Goal: Information Seeking & Learning: Learn about a topic

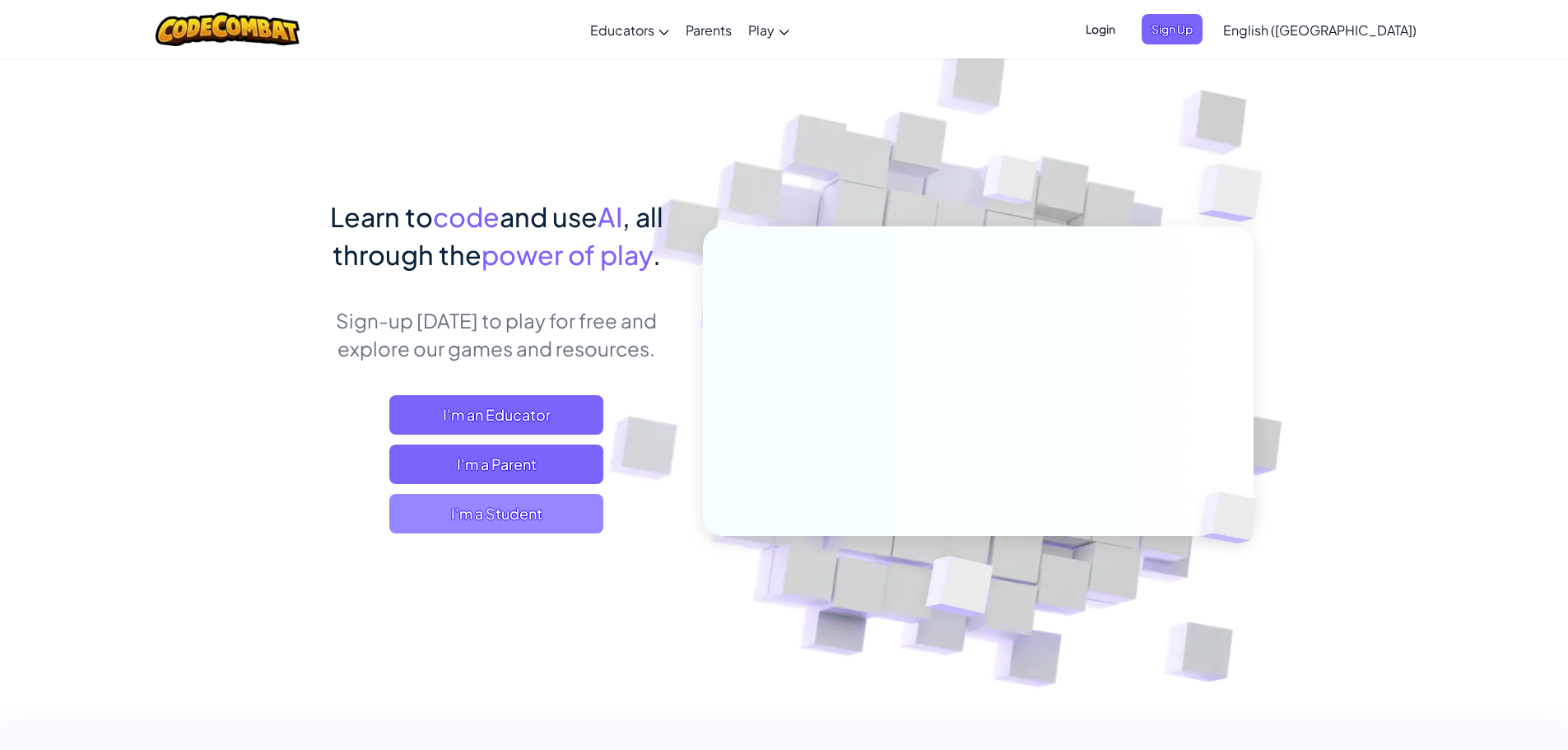
click at [540, 509] on span "I'm a Student" at bounding box center [496, 514] width 214 height 40
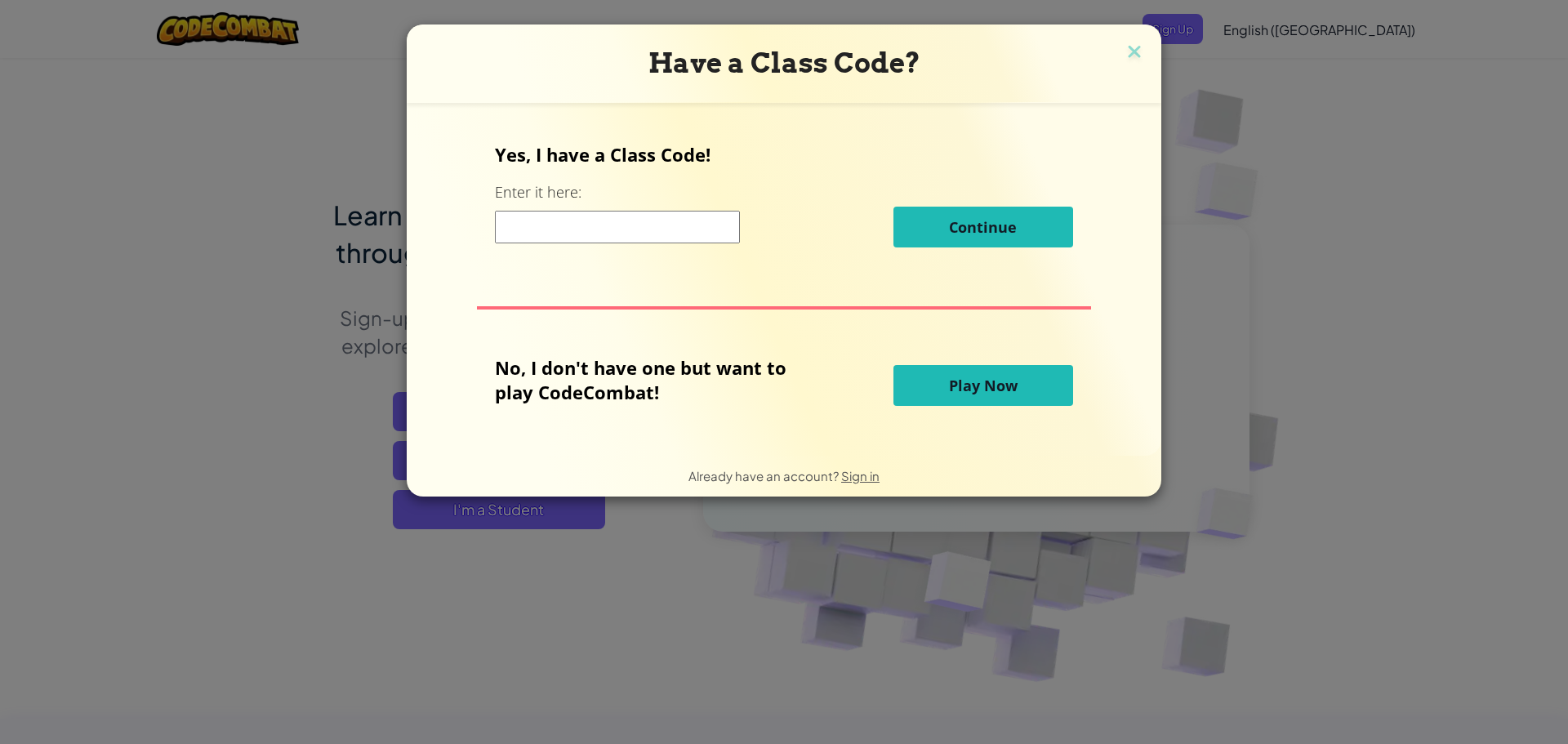
click at [727, 216] on input at bounding box center [617, 227] width 245 height 33
drag, startPoint x: 713, startPoint y: 222, endPoint x: 775, endPoint y: 217, distance: 62.2
click at [713, 223] on input at bounding box center [617, 227] width 245 height 33
click at [1118, 65] on h3 "Have a Class Code?" at bounding box center [784, 63] width 730 height 33
click at [1124, 63] on img at bounding box center [1134, 53] width 21 height 24
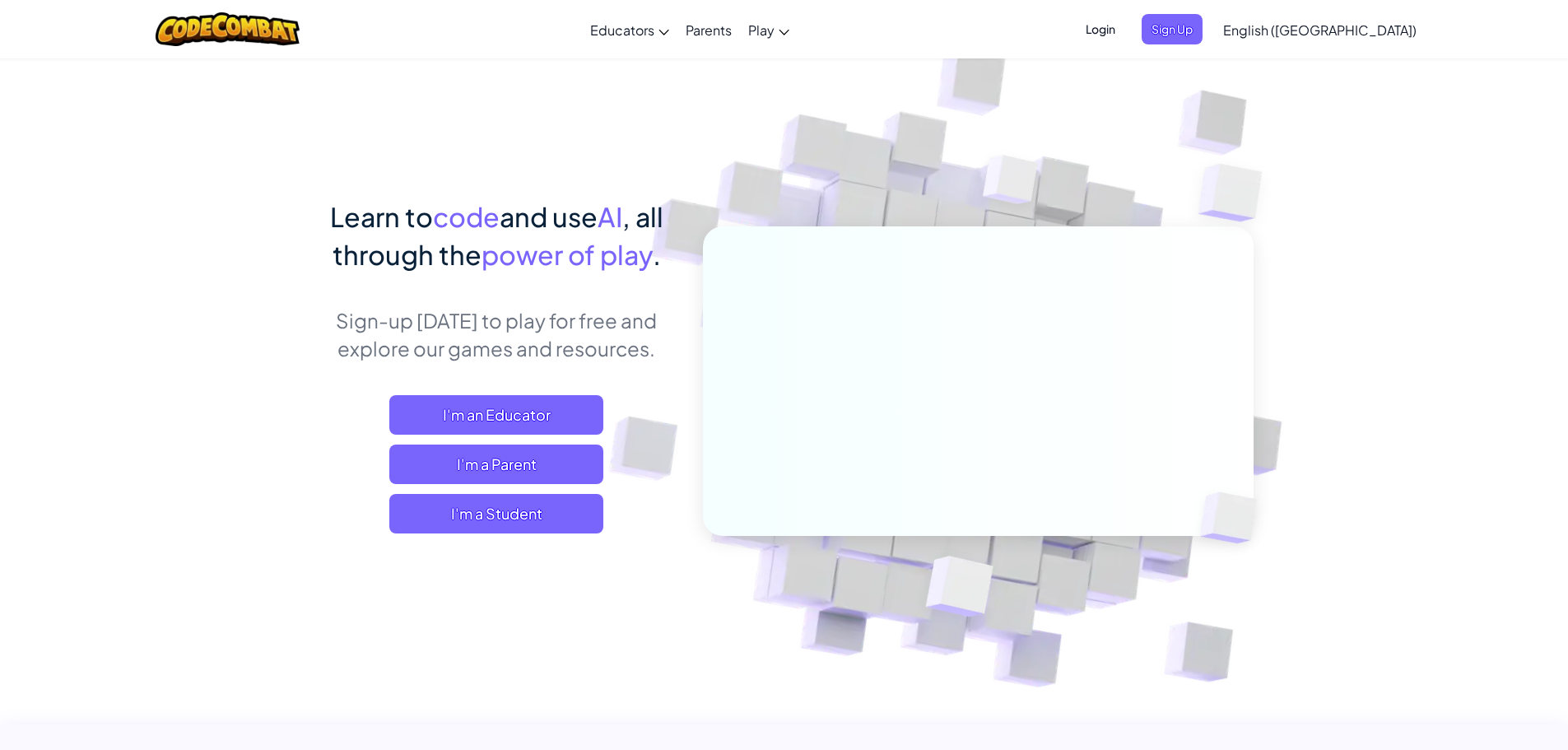
click at [1193, 13] on div "Login Sign Up English ([GEOGRAPHIC_DATA]) English ([GEOGRAPHIC_DATA]) English (…" at bounding box center [1246, 29] width 357 height 45
click at [1126, 20] on span "Login" at bounding box center [1100, 29] width 49 height 31
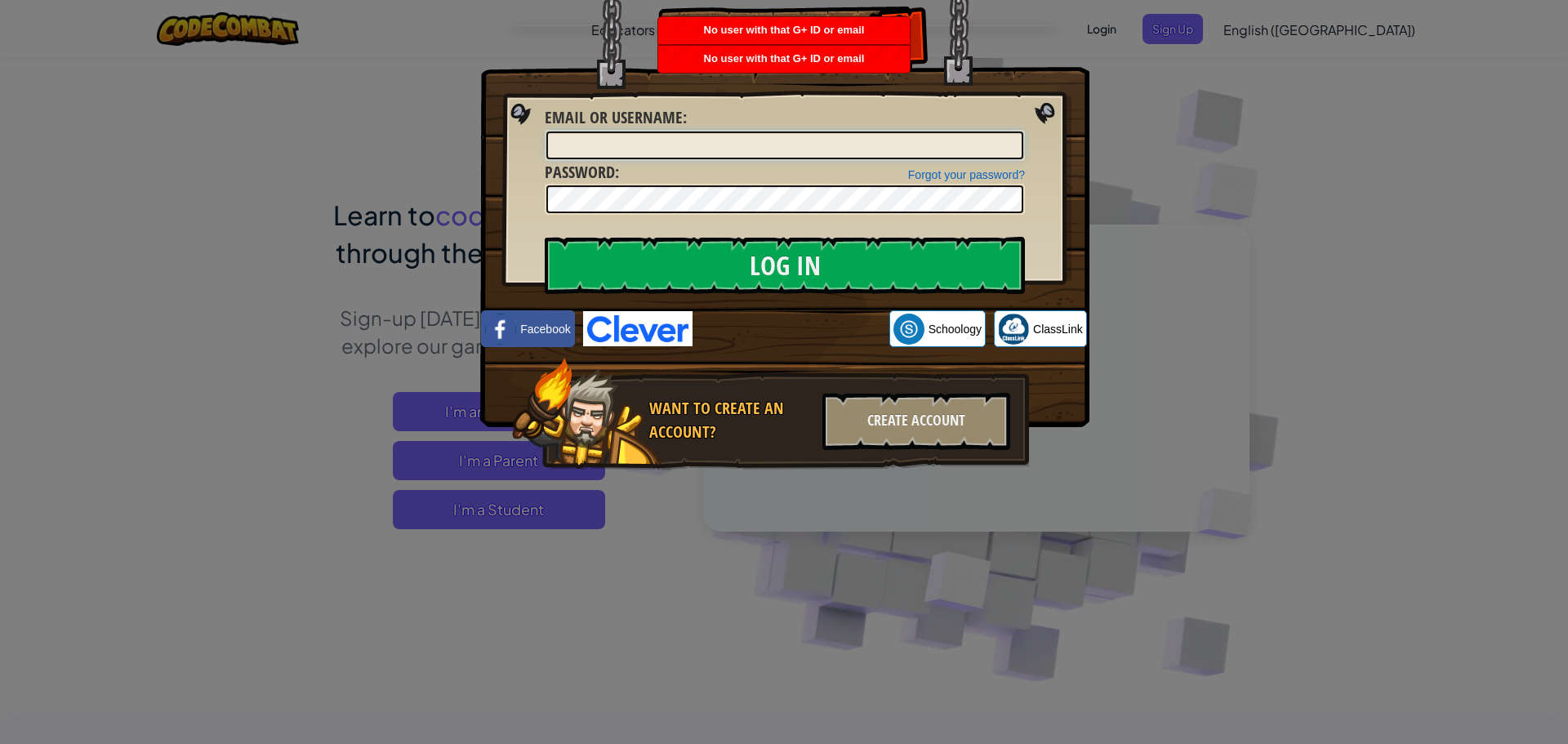
click at [647, 141] on input "Email or Username :" at bounding box center [785, 145] width 477 height 28
click at [622, 321] on img at bounding box center [638, 328] width 110 height 35
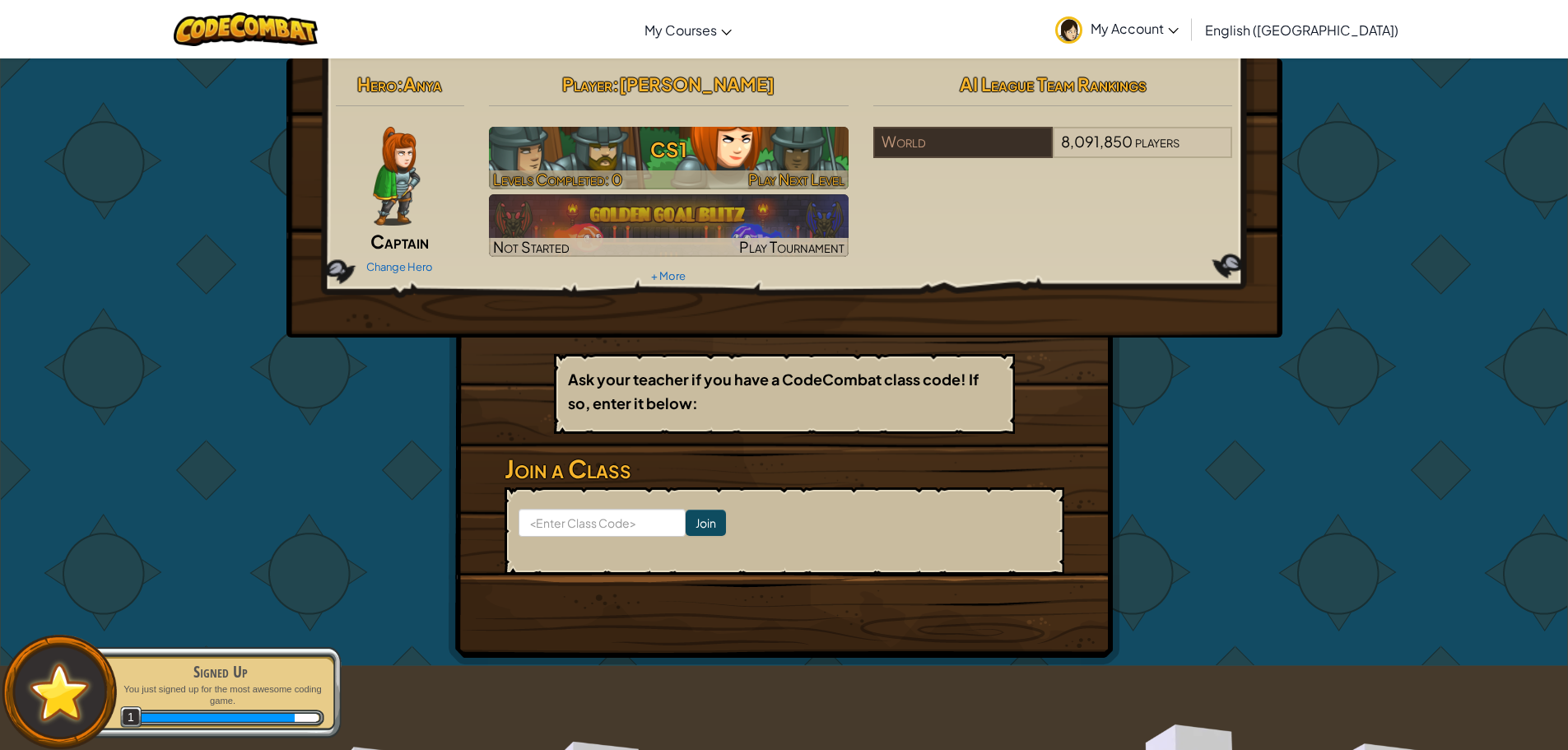
click at [638, 155] on h3 "CS1" at bounding box center [669, 149] width 360 height 37
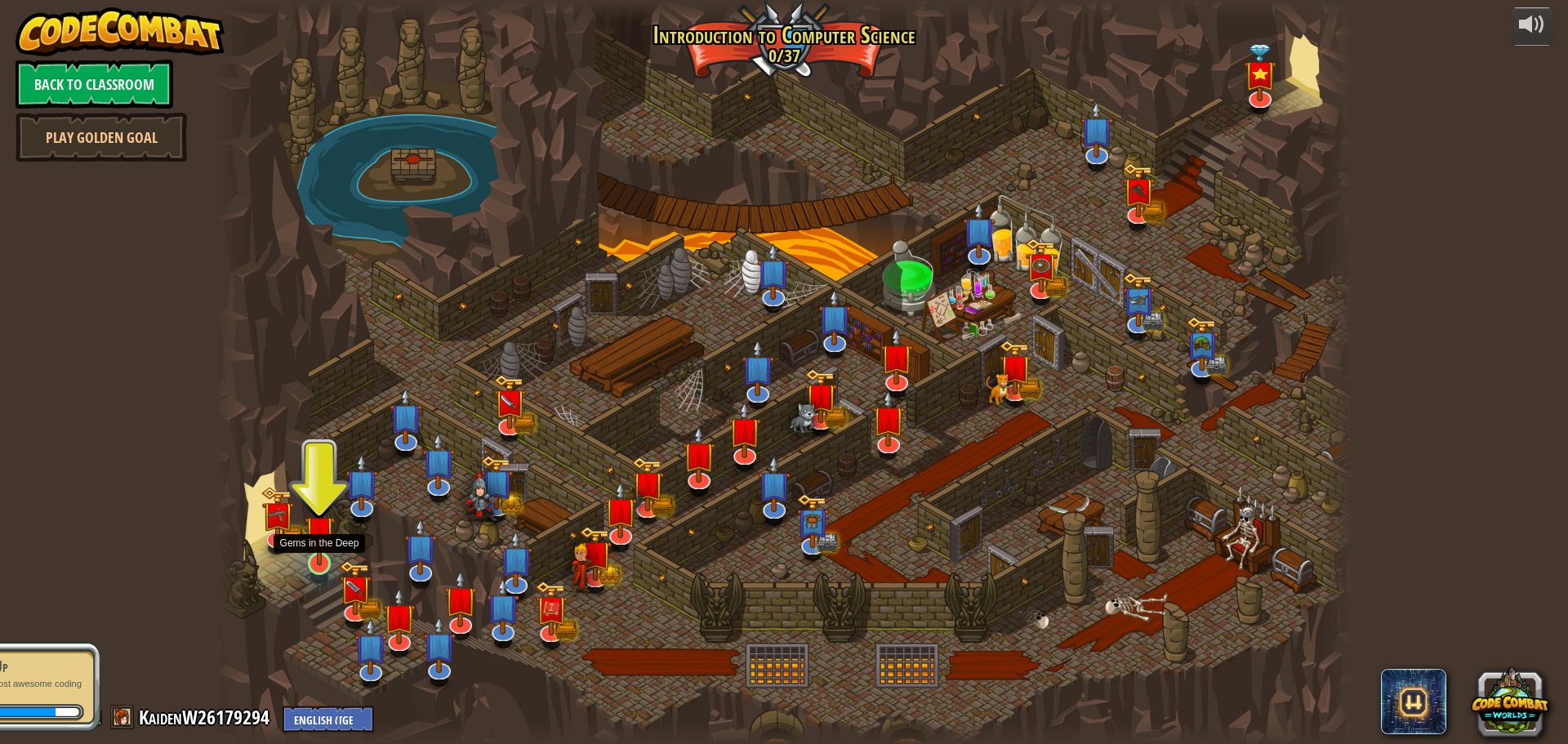
click at [324, 560] on img at bounding box center [320, 531] width 30 height 70
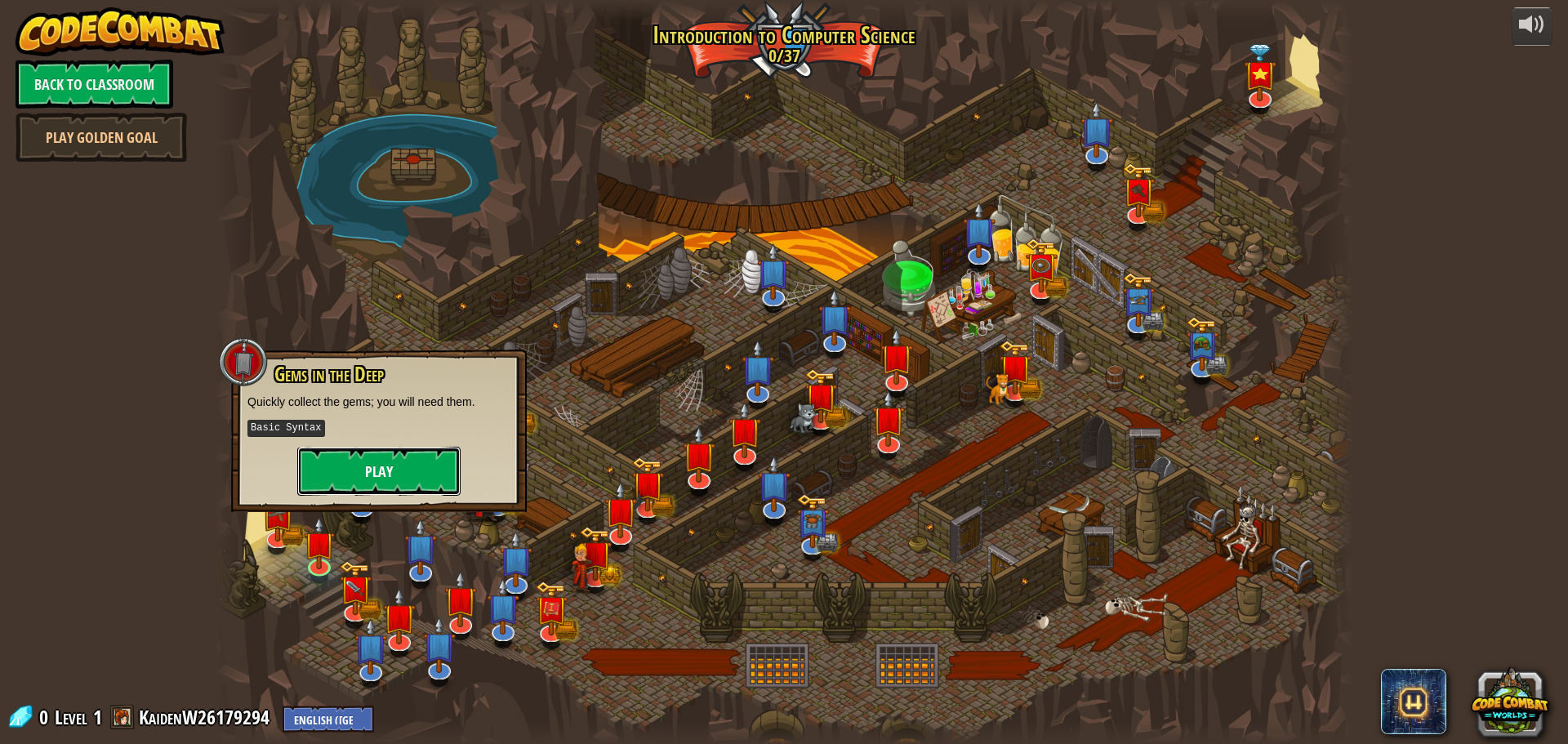
click at [348, 464] on button "Play" at bounding box center [379, 471] width 164 height 49
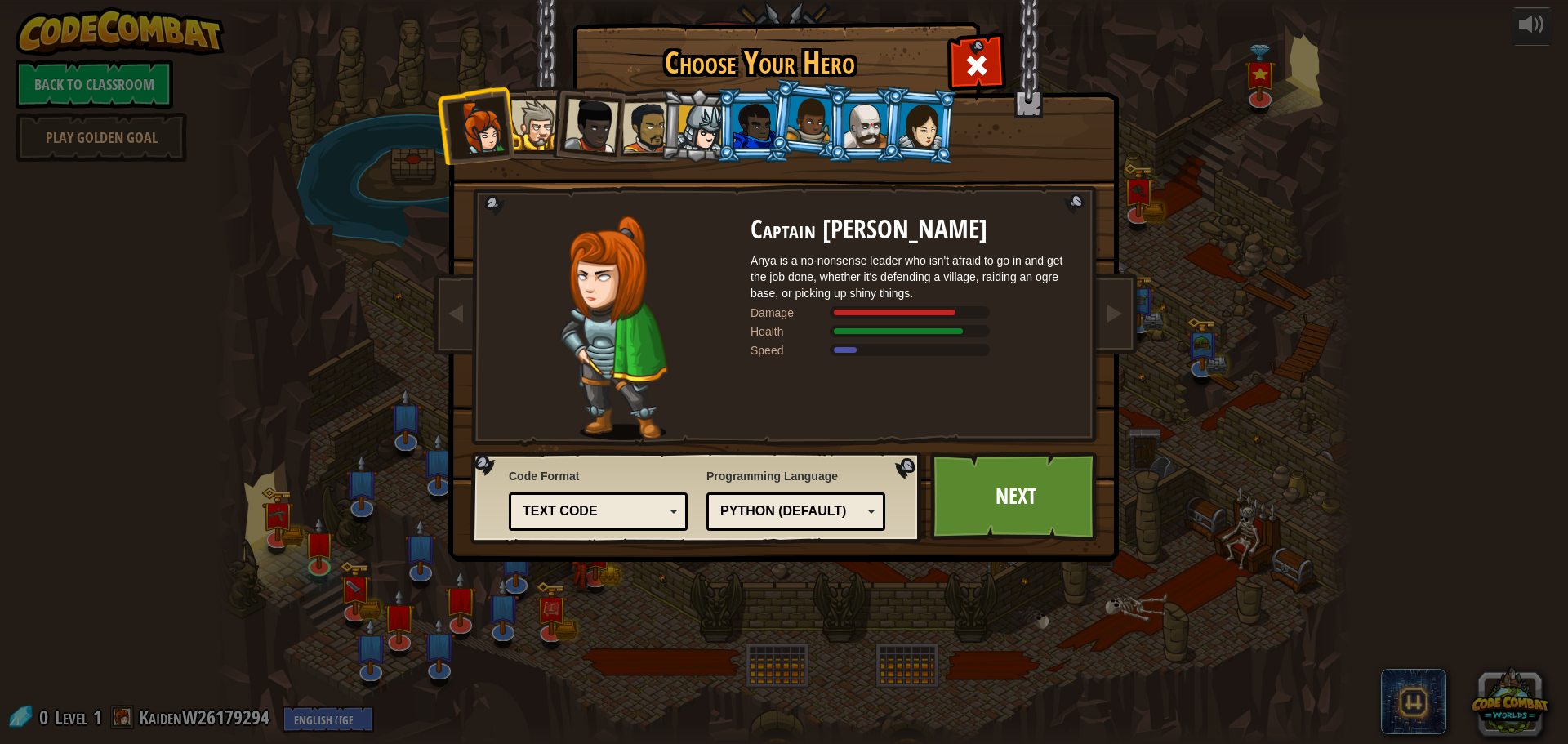
click at [739, 501] on div "Python (Default)" at bounding box center [795, 511] width 158 height 25
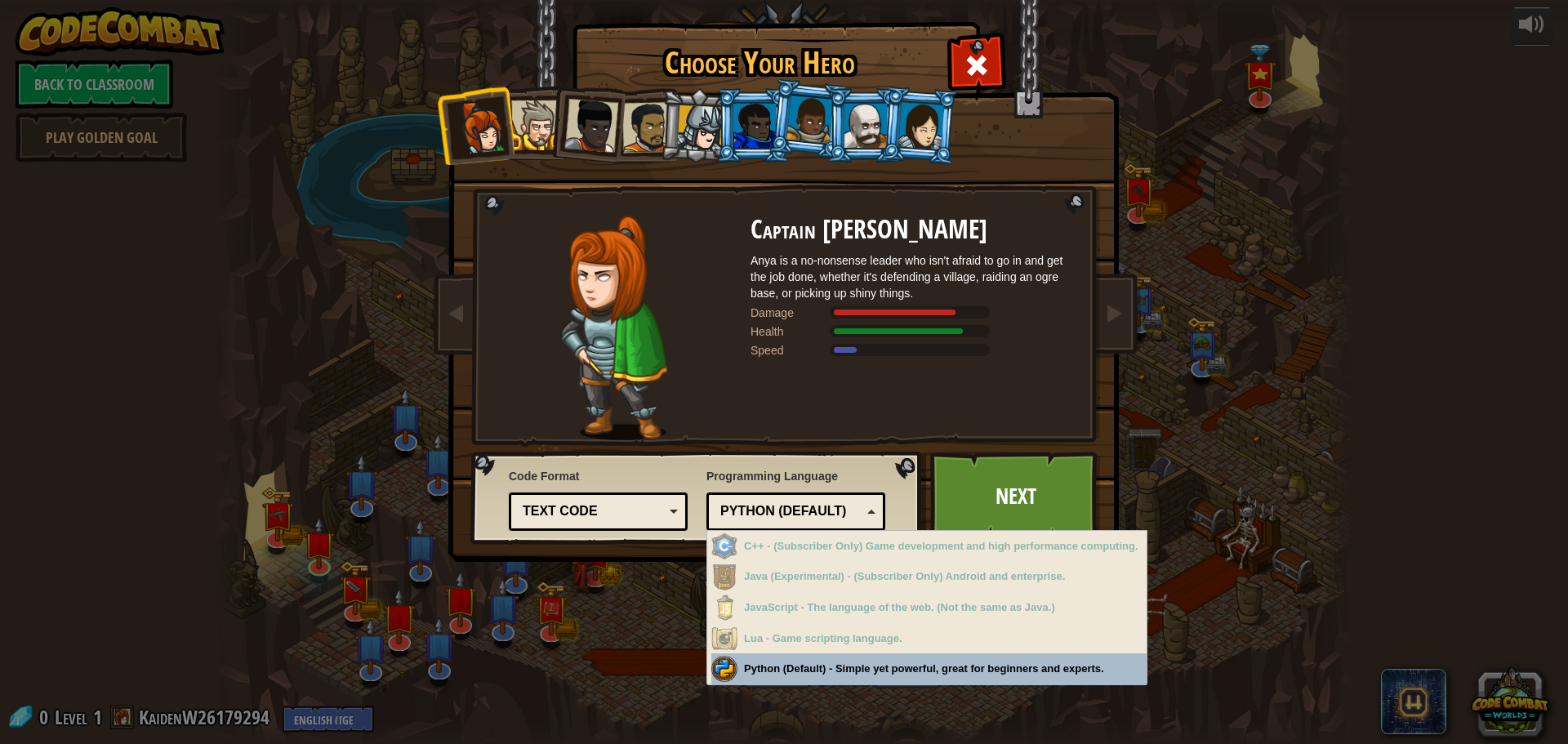
click at [743, 501] on div "Python (Default)" at bounding box center [795, 511] width 158 height 25
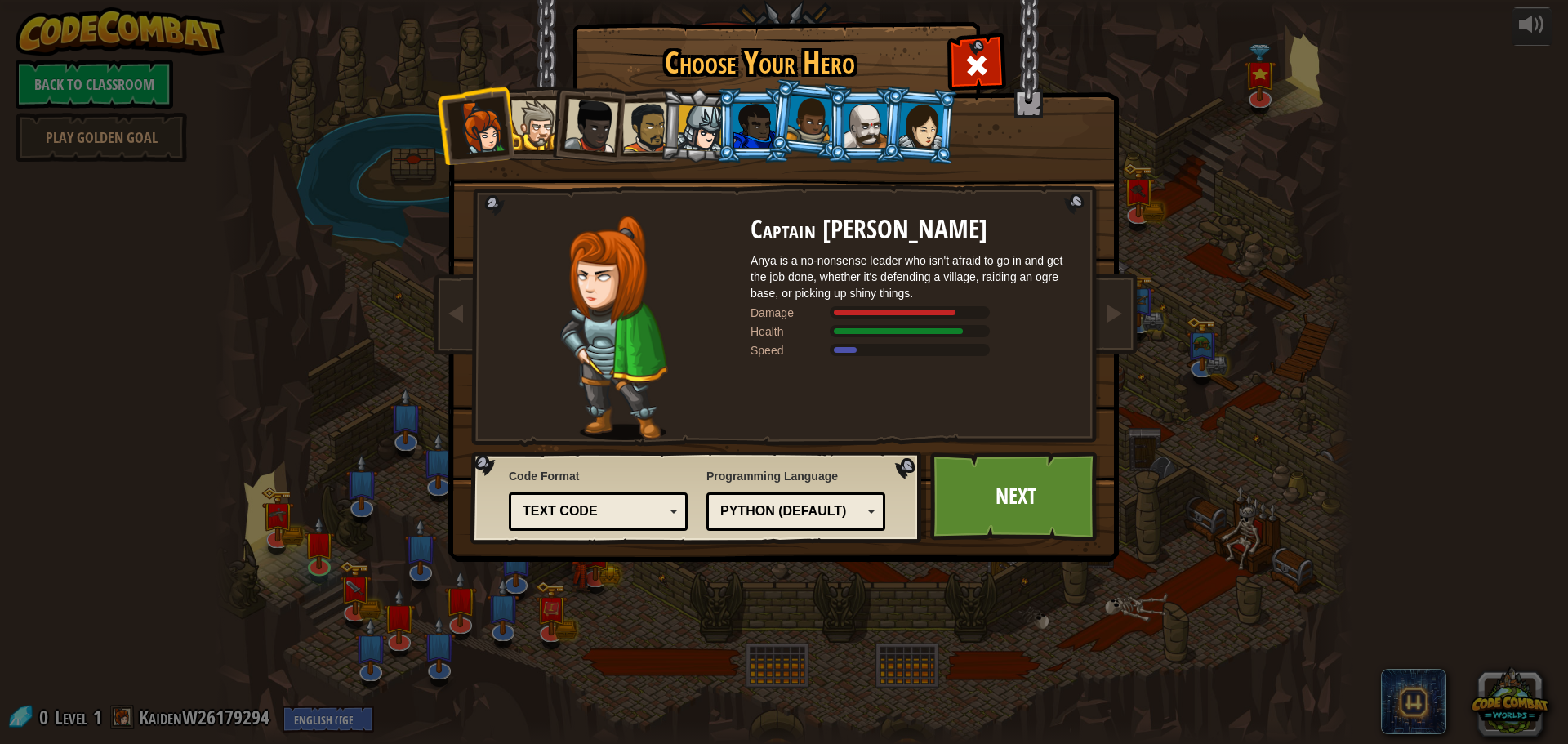
click at [522, 119] on div at bounding box center [536, 125] width 50 height 50
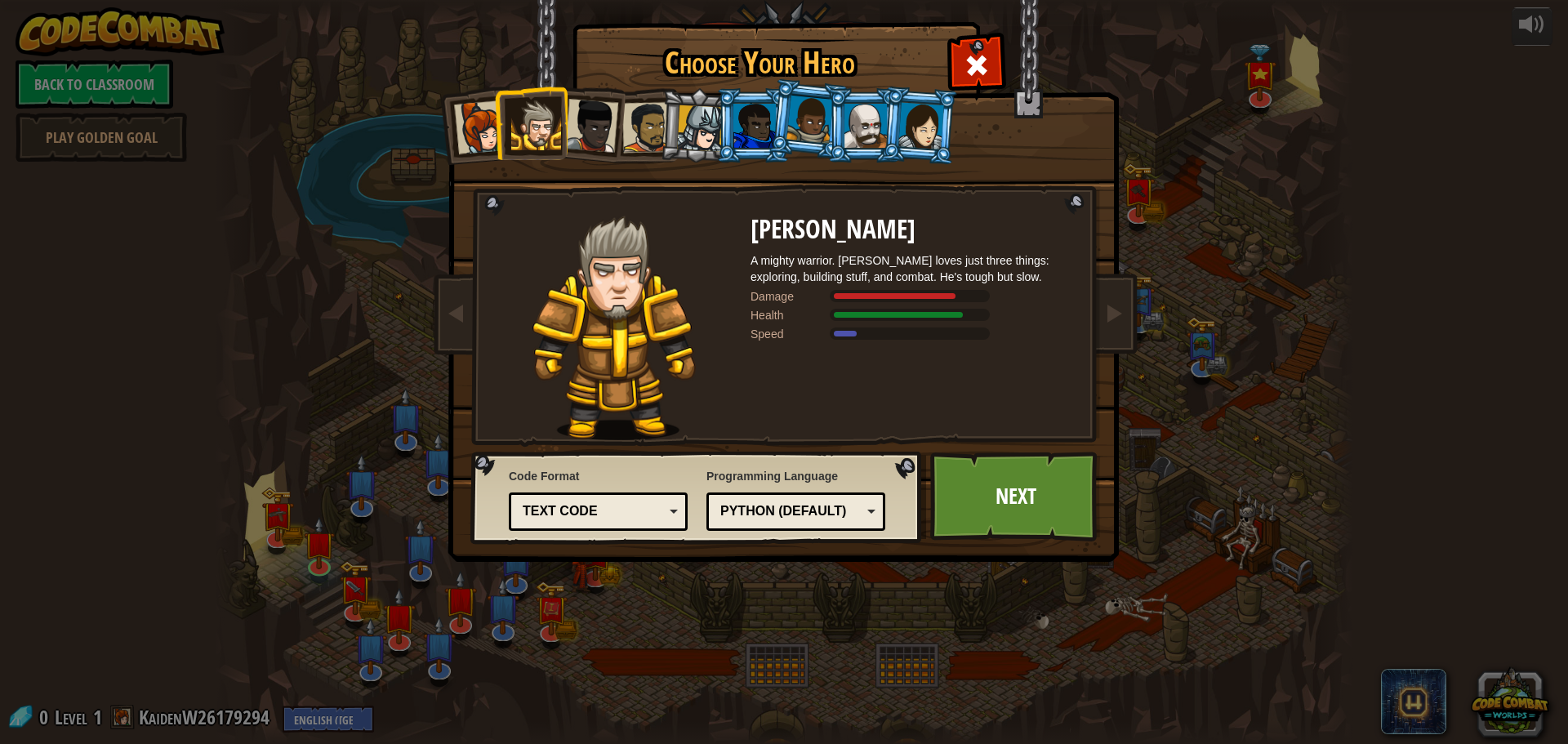
click at [599, 114] on div at bounding box center [591, 125] width 54 height 54
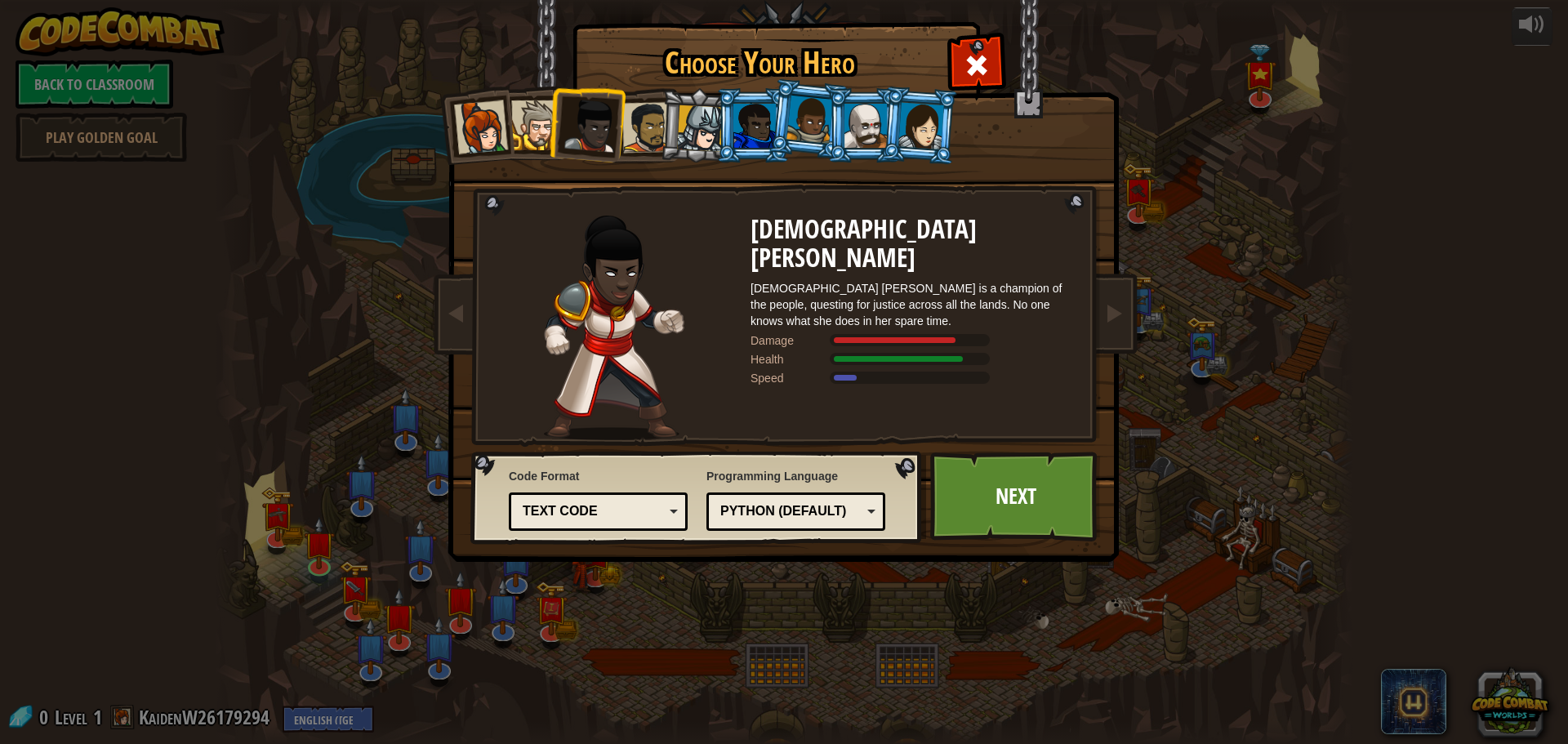
click at [749, 113] on div at bounding box center [754, 125] width 43 height 44
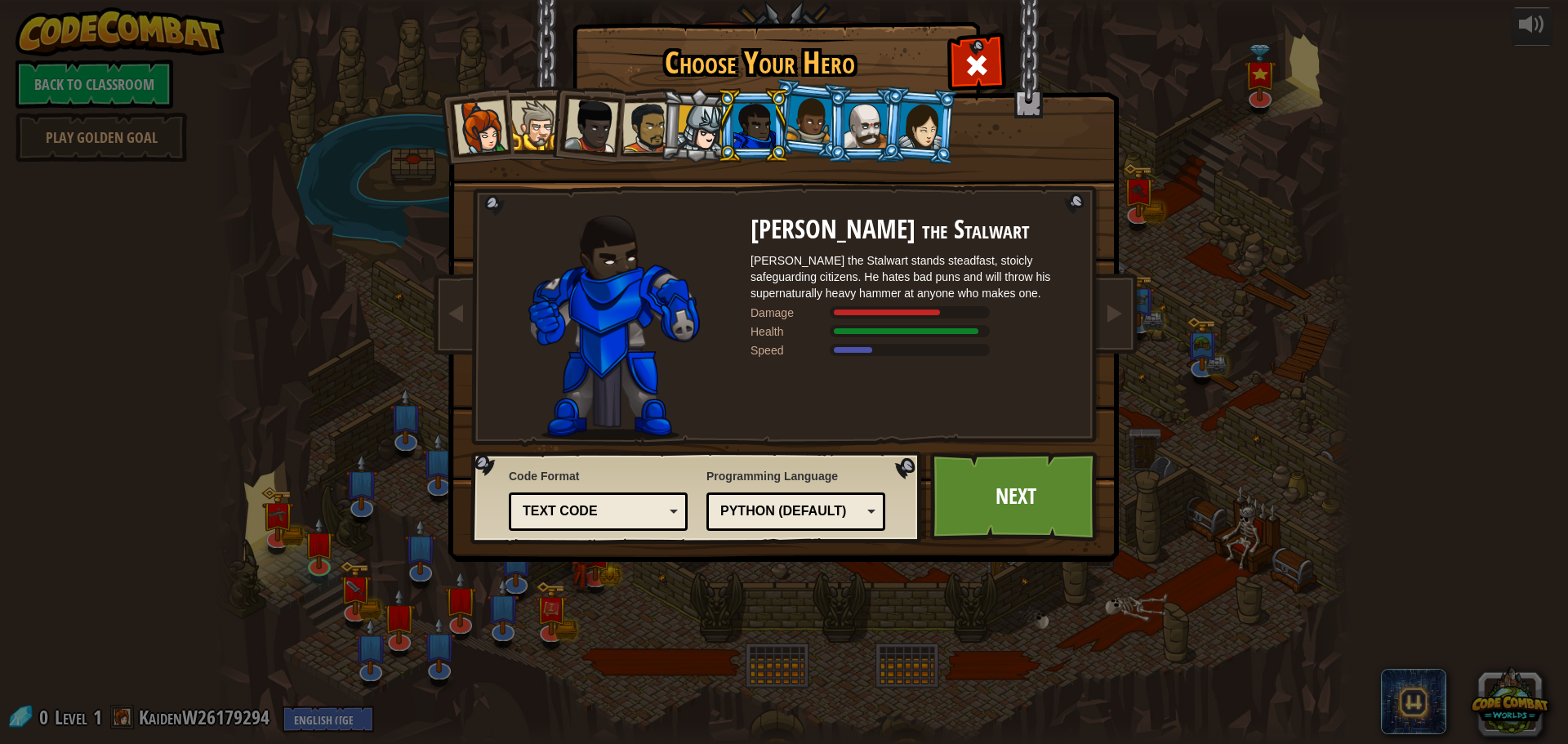
click at [709, 105] on li at bounding box center [698, 125] width 78 height 78
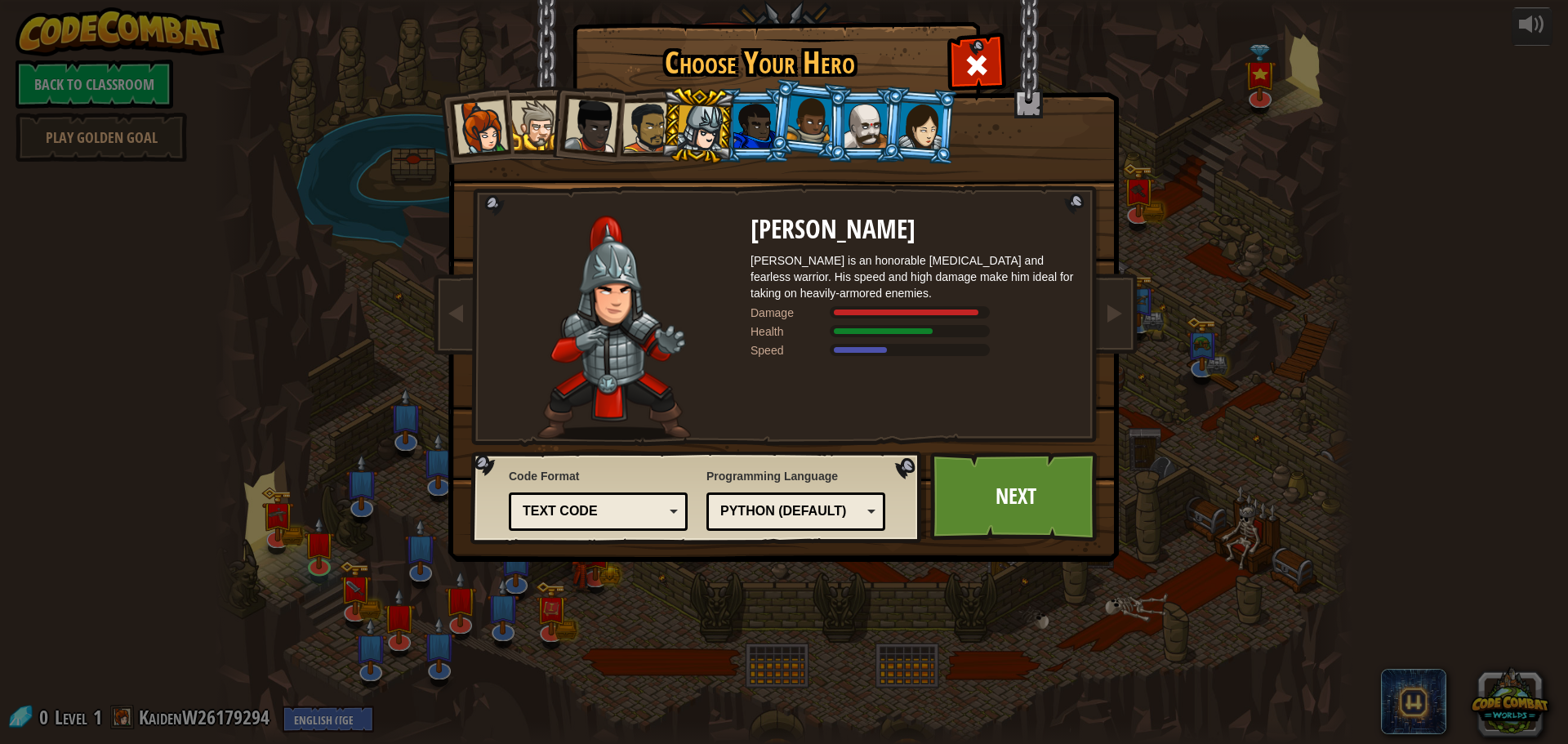
click at [899, 120] on li at bounding box center [920, 125] width 78 height 79
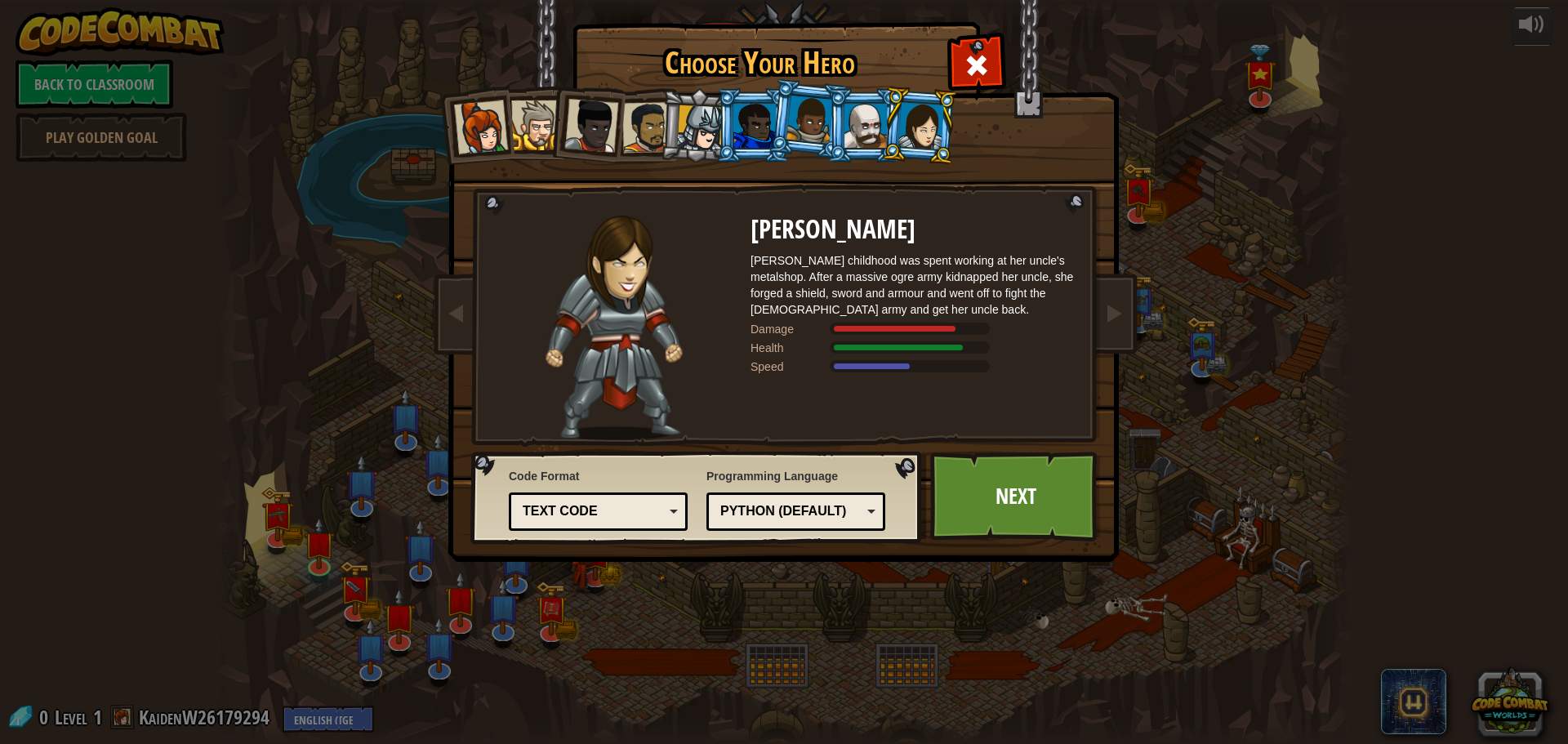
click at [875, 119] on div at bounding box center [865, 125] width 43 height 44
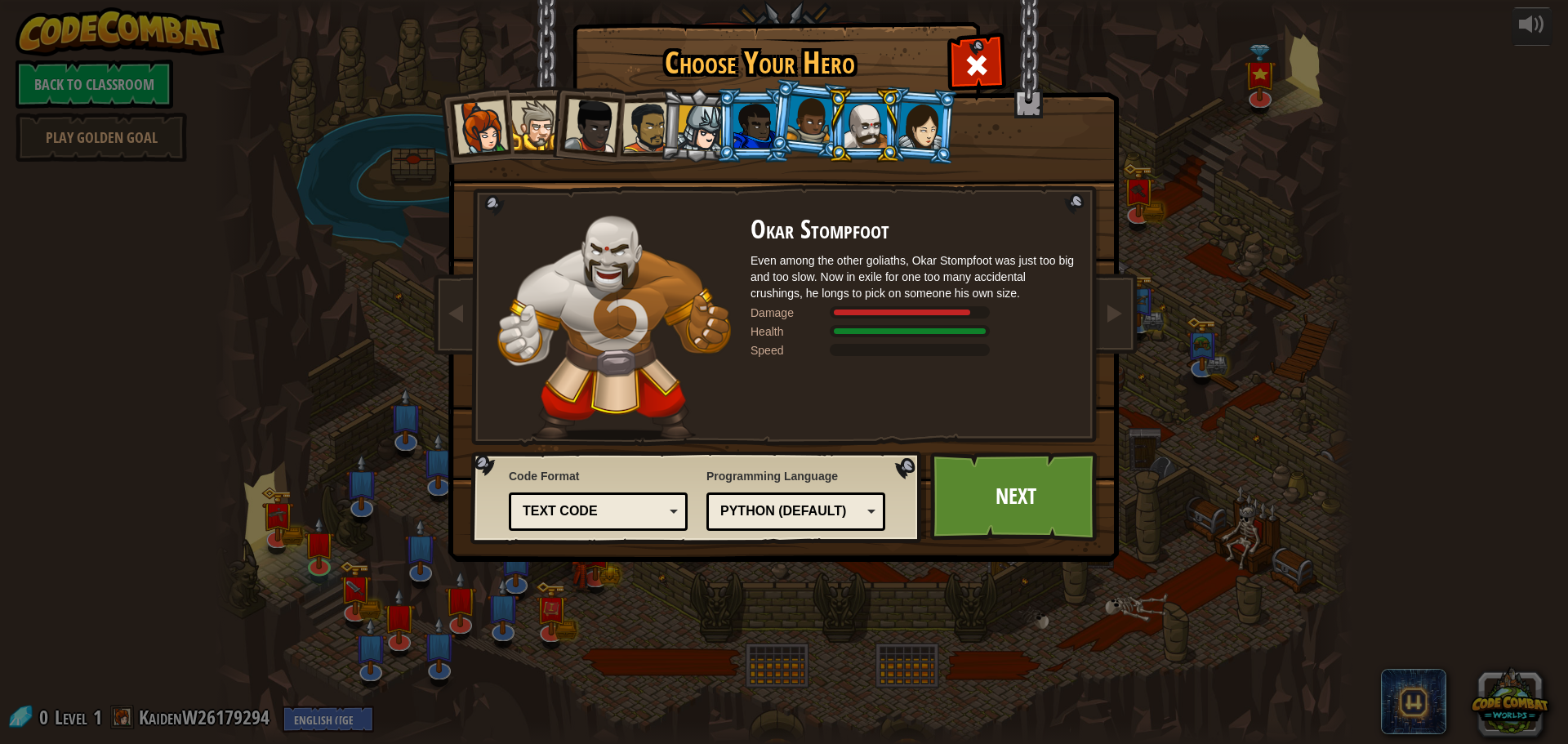
click at [755, 129] on div at bounding box center [754, 125] width 43 height 44
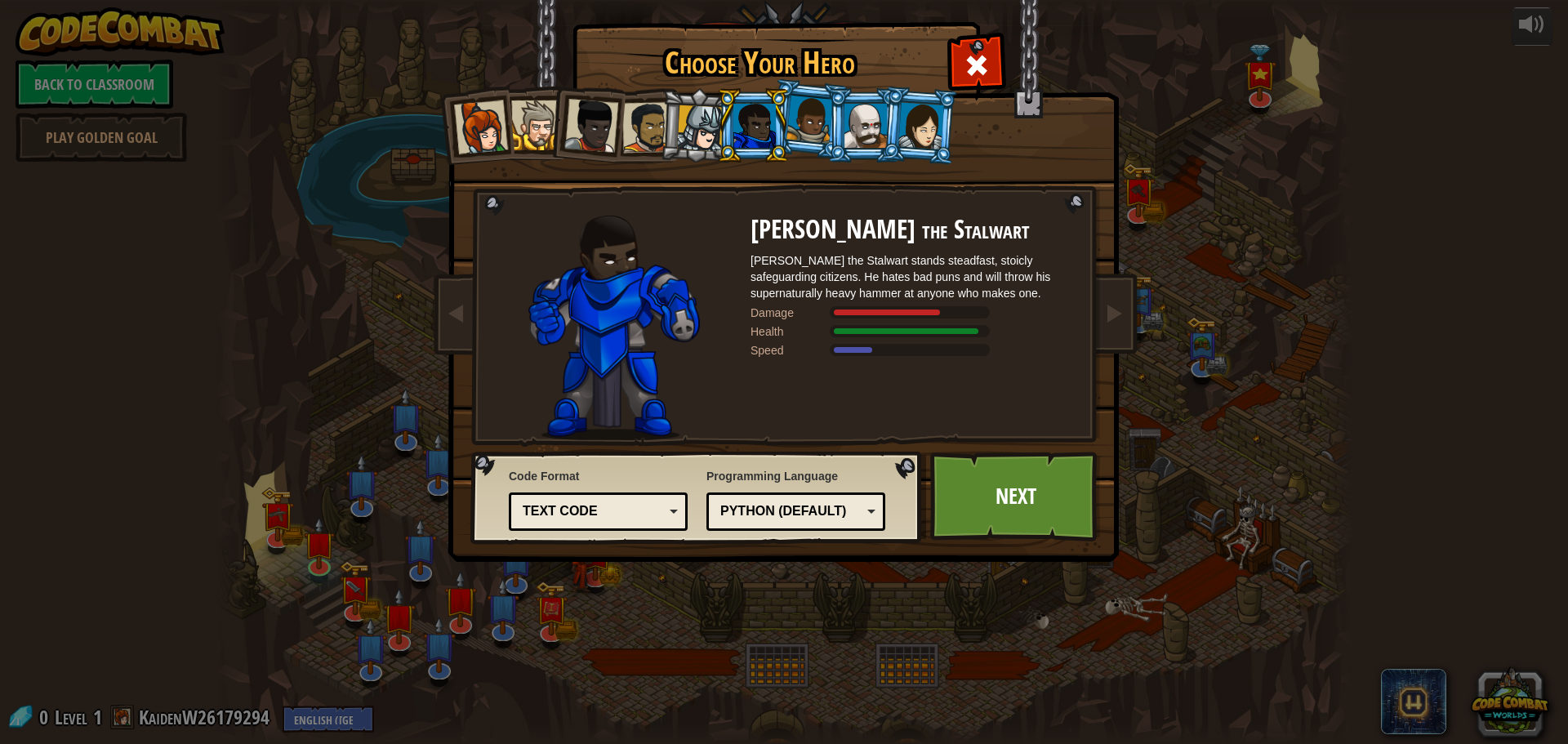
click at [925, 129] on div at bounding box center [921, 125] width 46 height 46
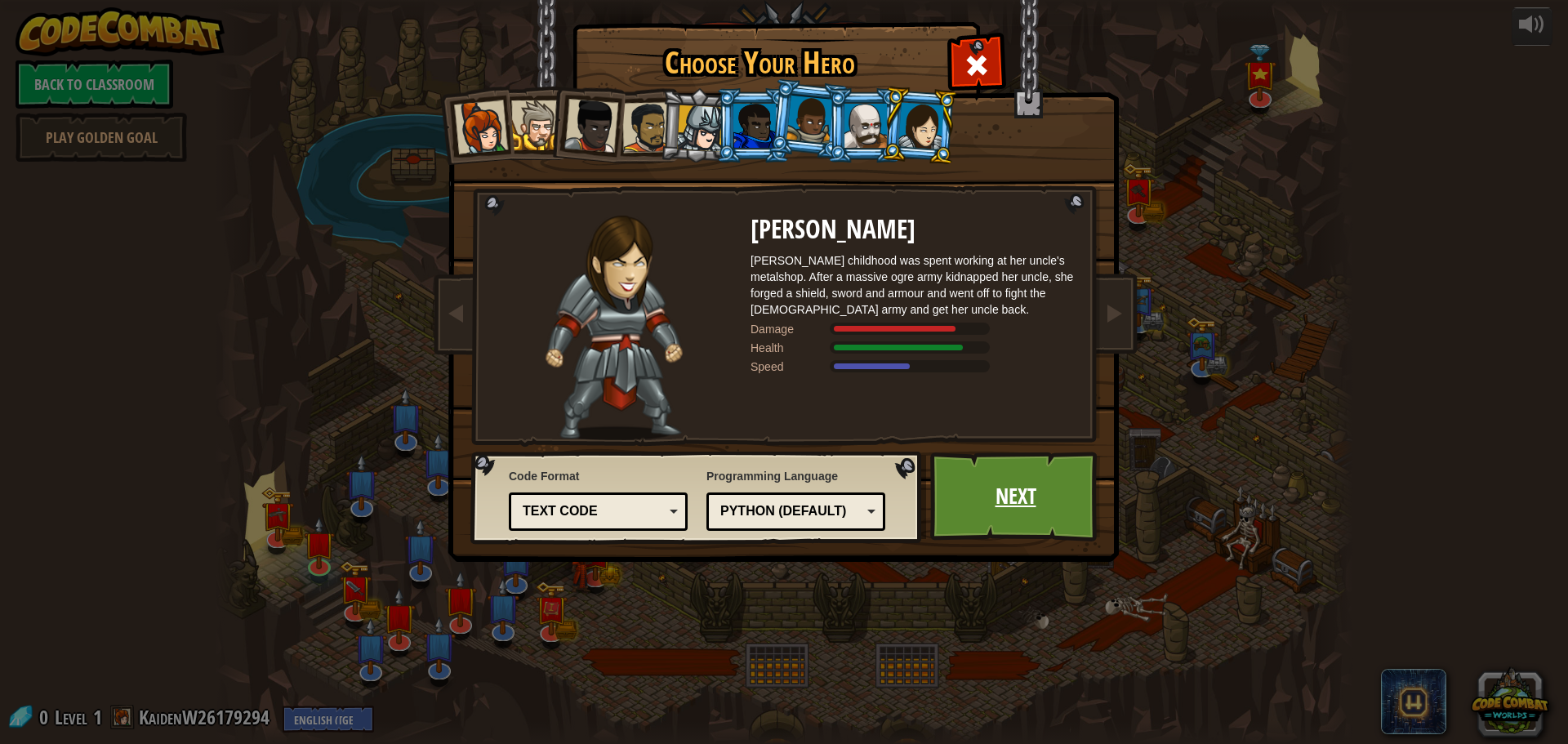
click at [1002, 470] on link "Next" at bounding box center [1016, 496] width 171 height 90
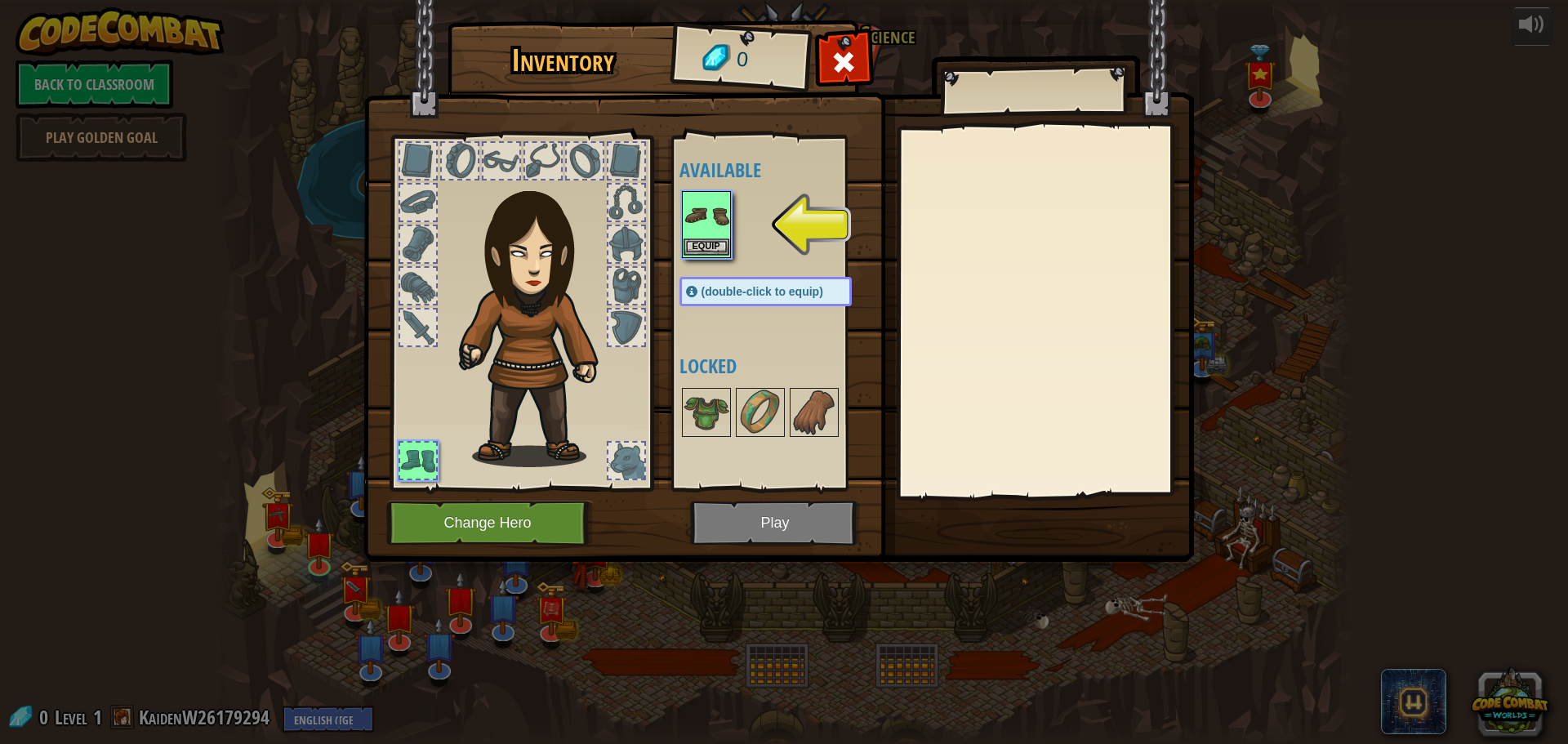
click at [717, 233] on img at bounding box center [706, 215] width 46 height 46
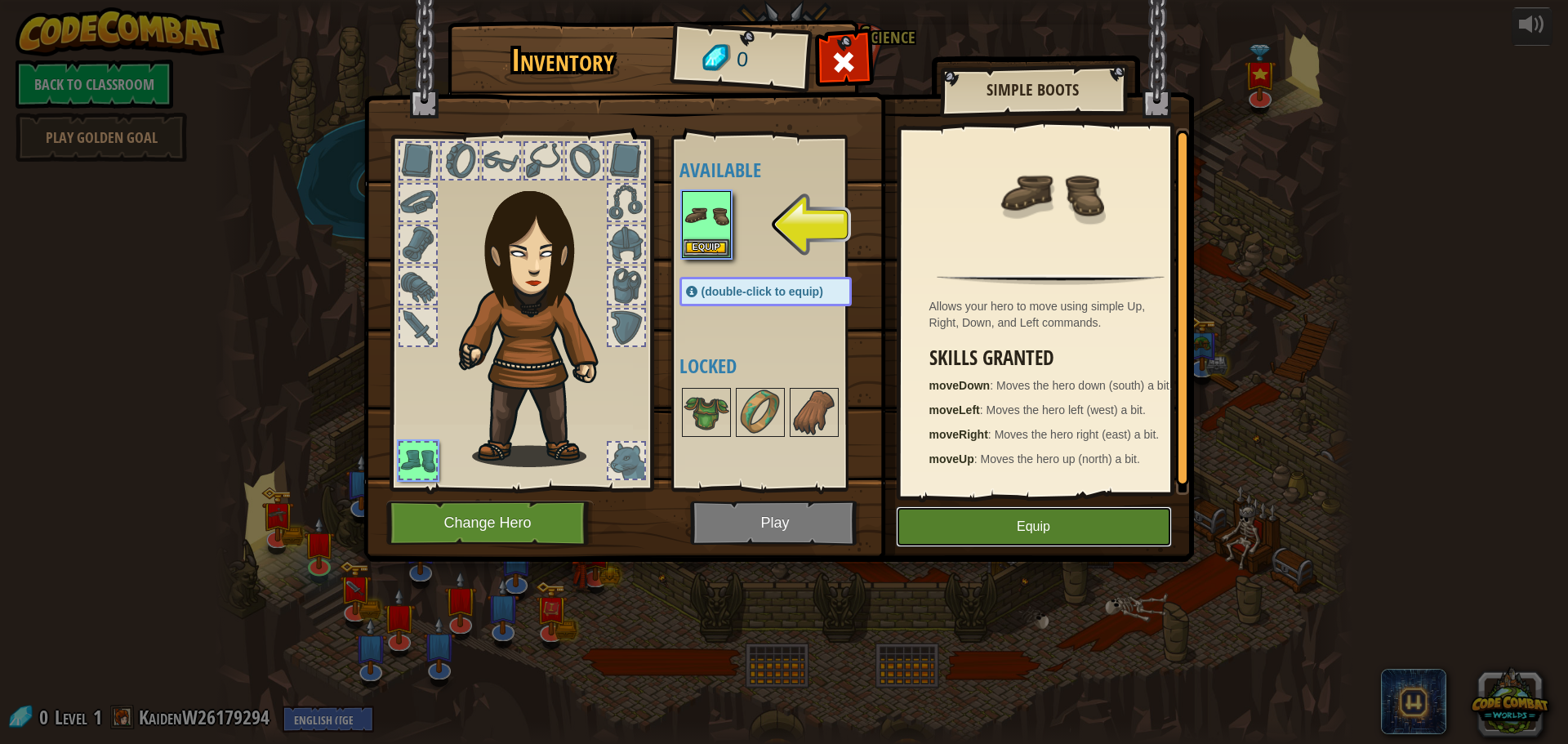
drag, startPoint x: 997, startPoint y: 513, endPoint x: 986, endPoint y: 505, distance: 13.6
click at [997, 512] on button "Equip" at bounding box center [1033, 526] width 276 height 41
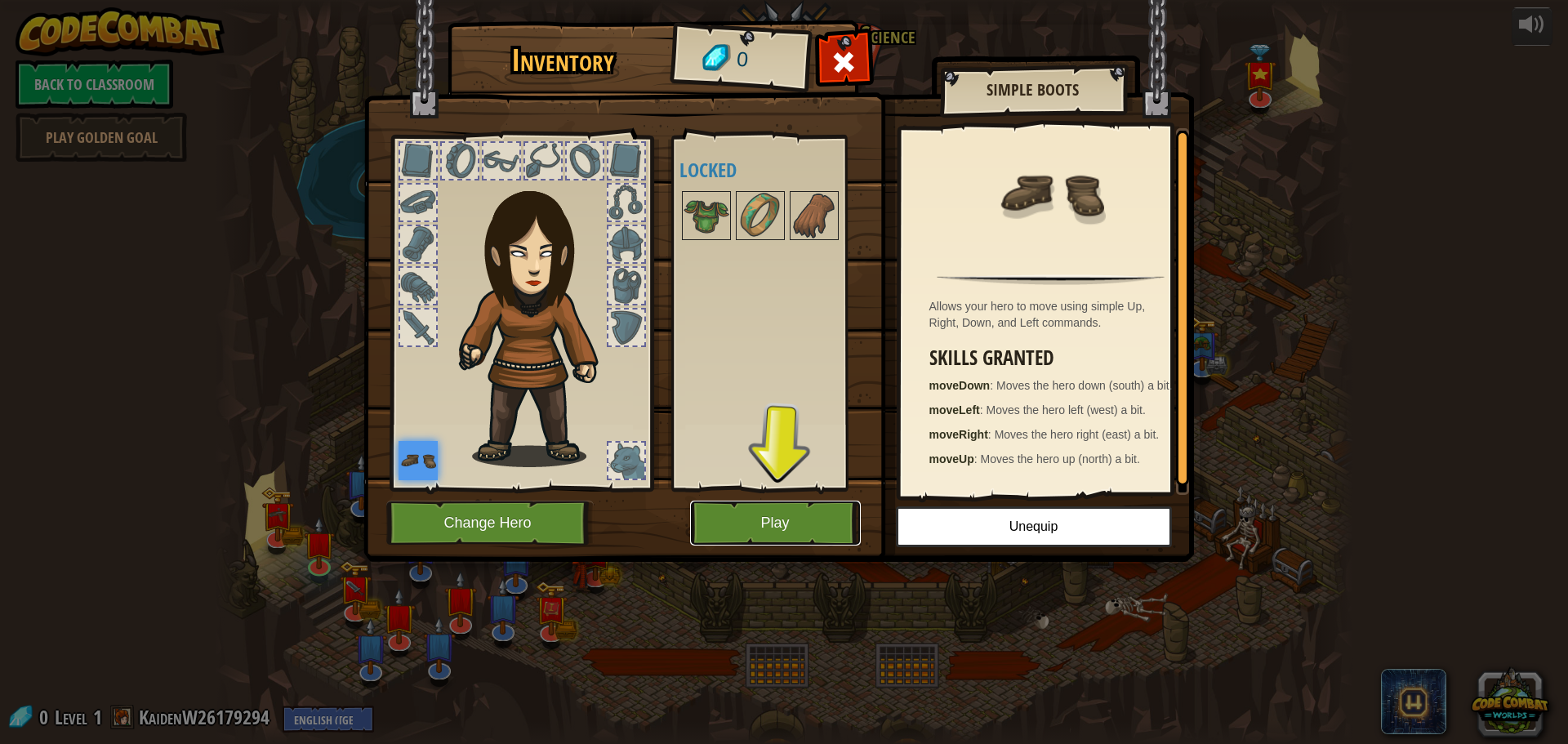
click at [799, 511] on button "Play" at bounding box center [775, 524] width 171 height 45
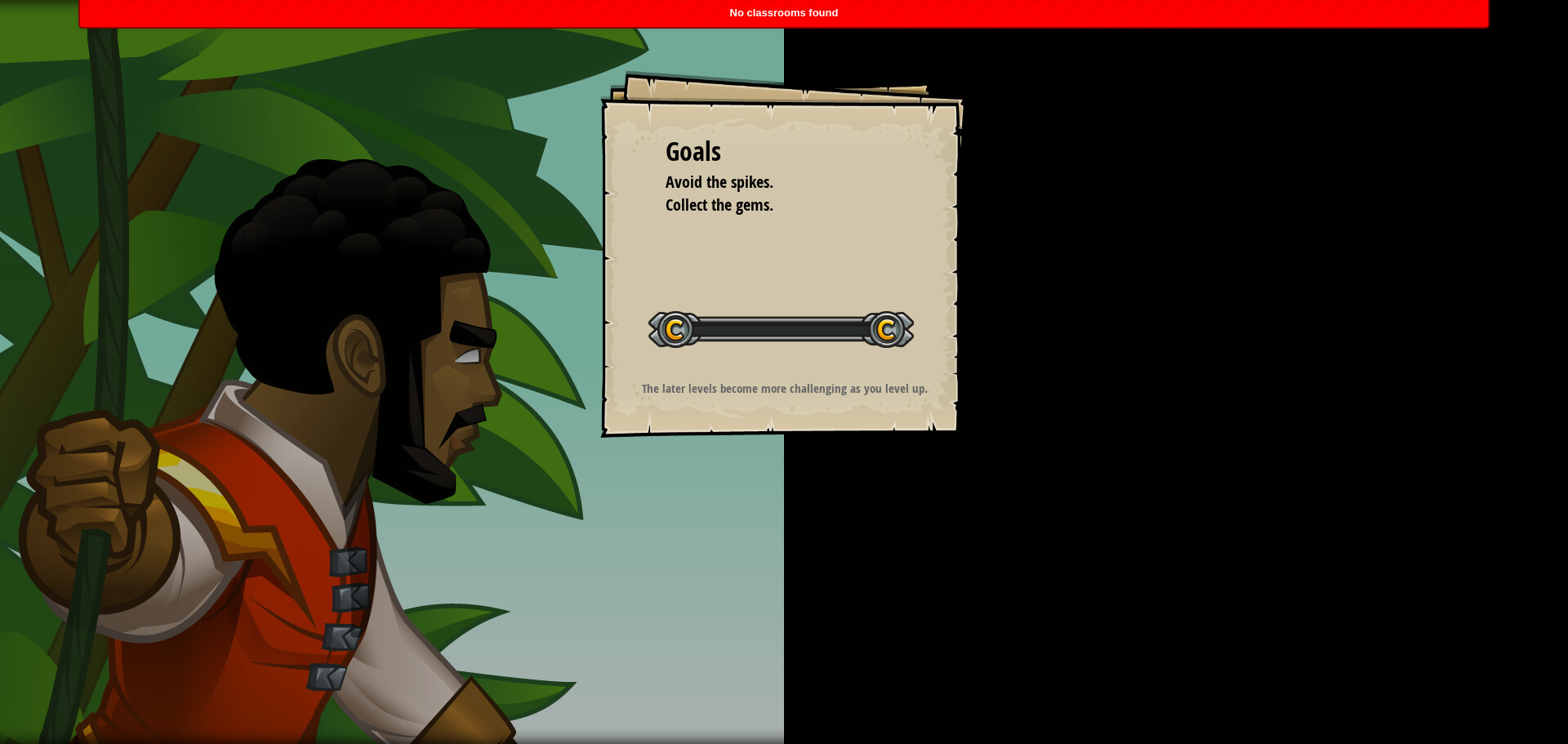
click at [710, 478] on div "Goals Avoid the spikes. Collect the gems. Start Level Error loading from server…" at bounding box center [784, 372] width 1568 height 744
